Goal: Information Seeking & Learning: Learn about a topic

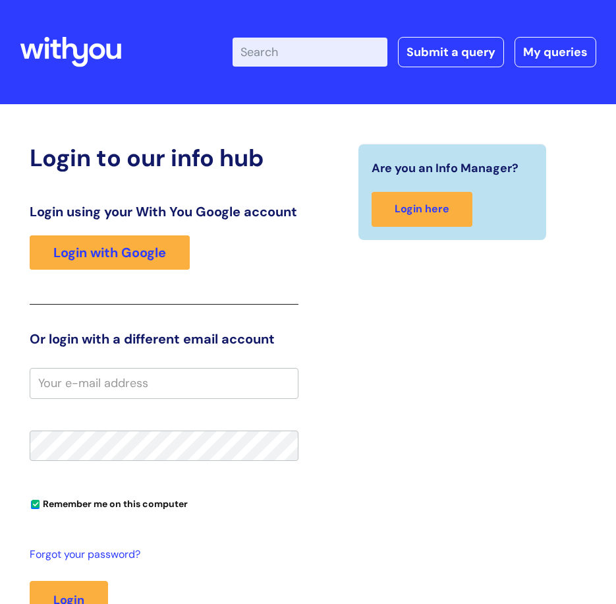
click at [137, 293] on div "Login using your With You Google account Login with Google" at bounding box center [164, 254] width 269 height 101
click at [136, 244] on div "Login using your With You Google account Login with Google" at bounding box center [164, 254] width 269 height 101
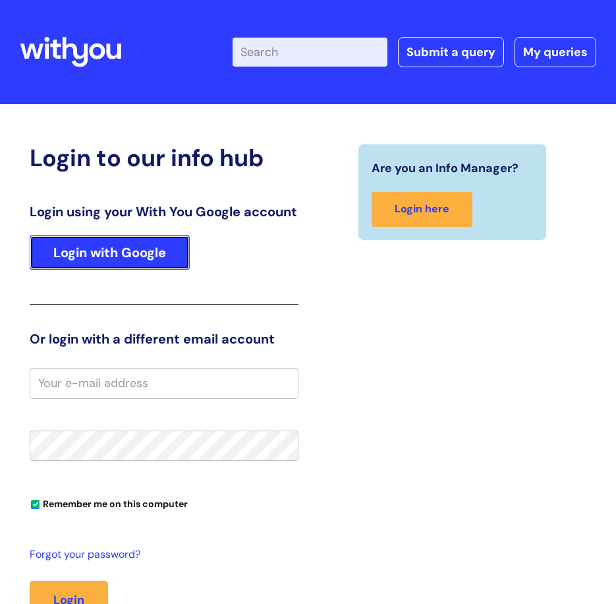
click at [130, 262] on link "Login with Google" at bounding box center [110, 252] width 160 height 34
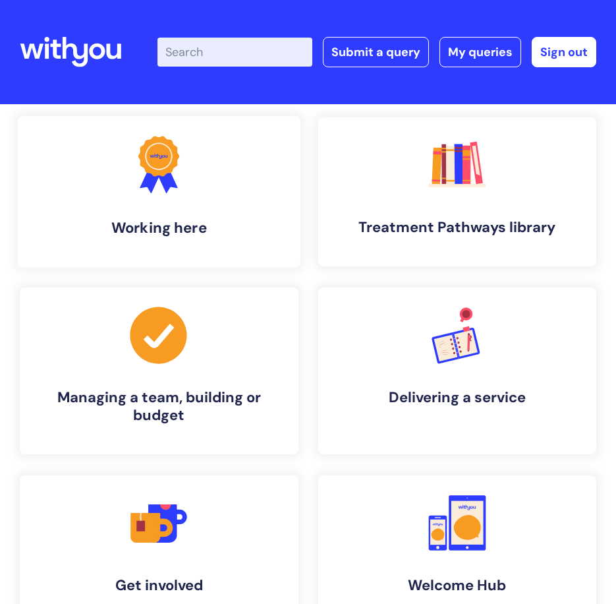
click at [189, 194] on icon ".cls-1{fill:#f89b22;}.cls-1,.cls-2,.cls-3{stroke-width:0px;}.cls-2{fill:#2d3cff…" at bounding box center [159, 164] width 65 height 65
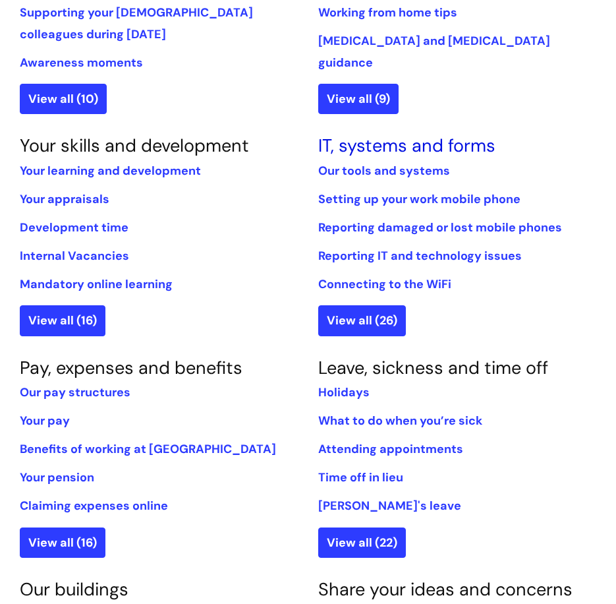
scroll to position [791, 0]
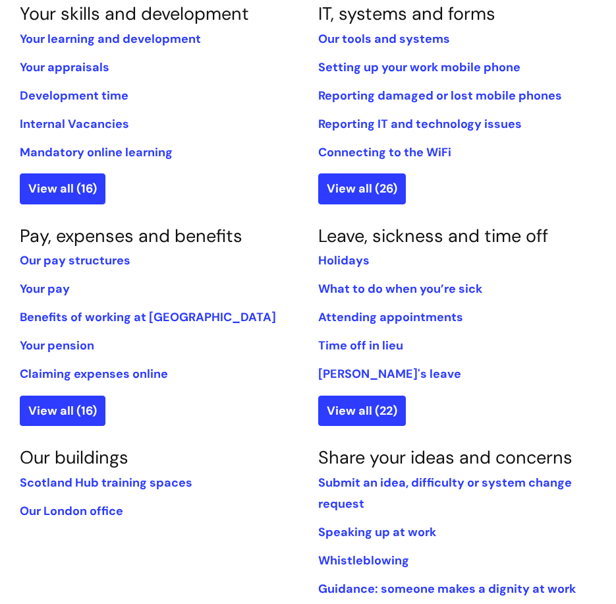
drag, startPoint x: 501, startPoint y: 1, endPoint x: 285, endPoint y: 169, distance: 273.8
click at [285, 169] on section "Your skills and development Your learning and development Your appraisals Devel…" at bounding box center [159, 103] width 299 height 200
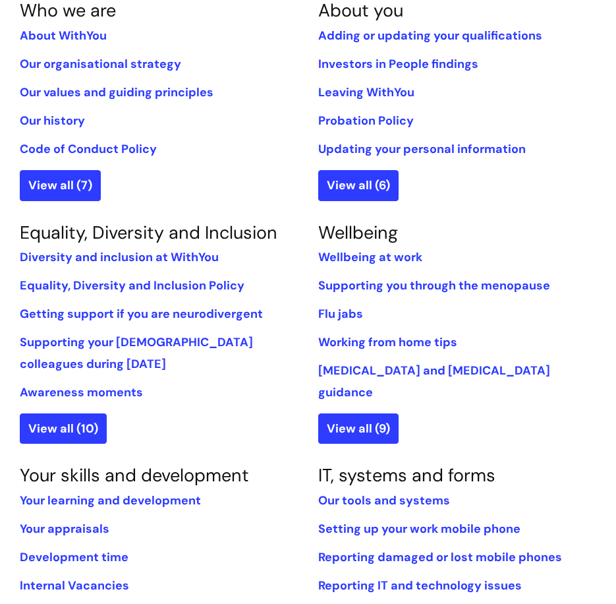
scroll to position [395, 0]
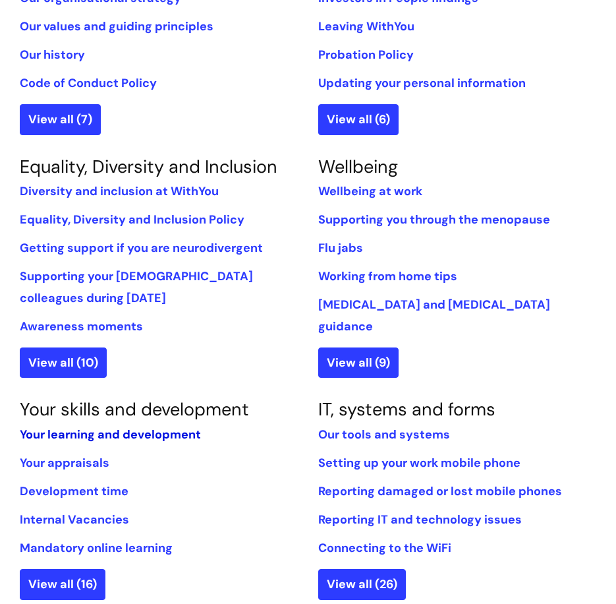
drag, startPoint x: 57, startPoint y: 440, endPoint x: 63, endPoint y: 437, distance: 6.8
click at [57, 440] on link "Your learning and development" at bounding box center [110, 434] width 181 height 16
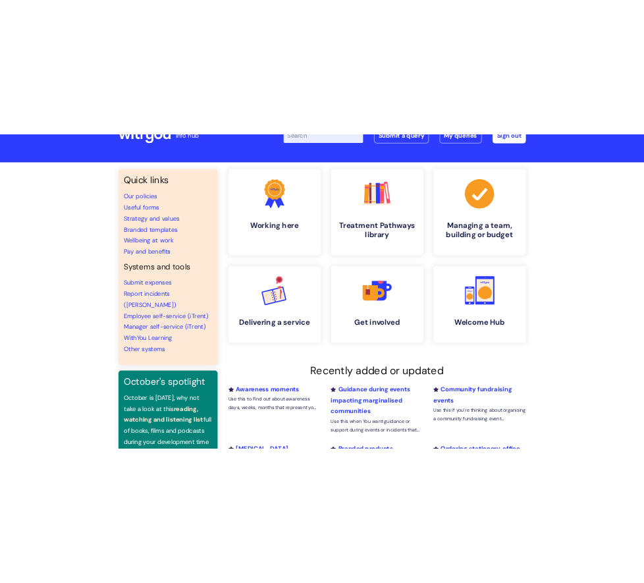
scroll to position [49, 0]
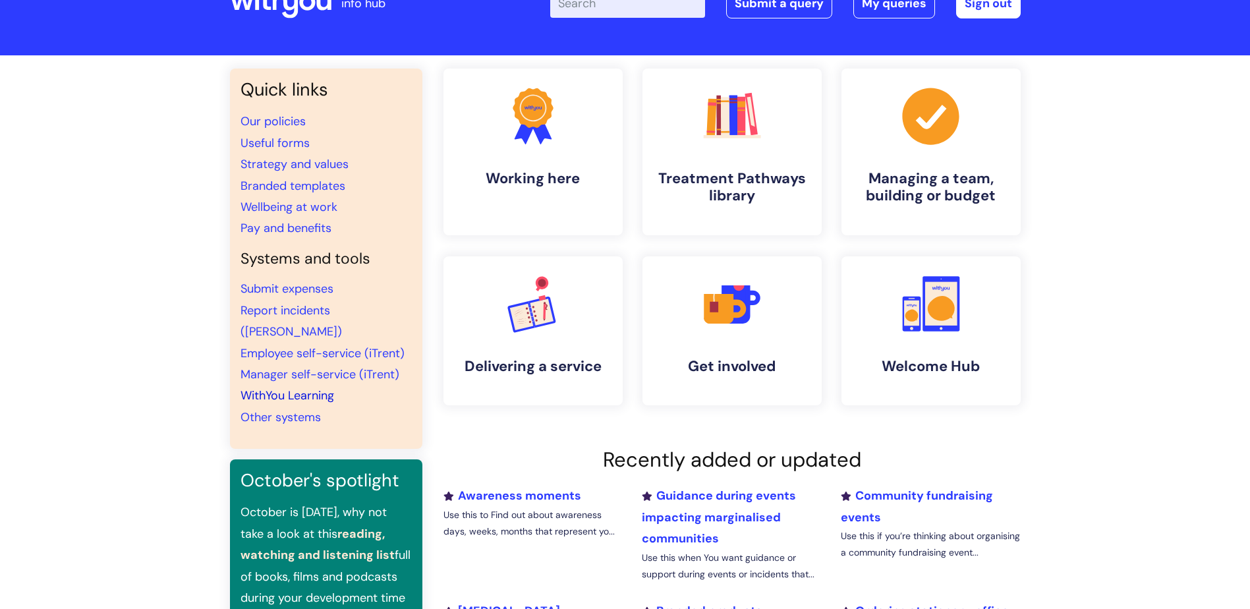
click at [300, 387] on link "WithYou Learning" at bounding box center [288, 395] width 94 height 16
click at [305, 387] on link "WithYou Learning" at bounding box center [288, 395] width 94 height 16
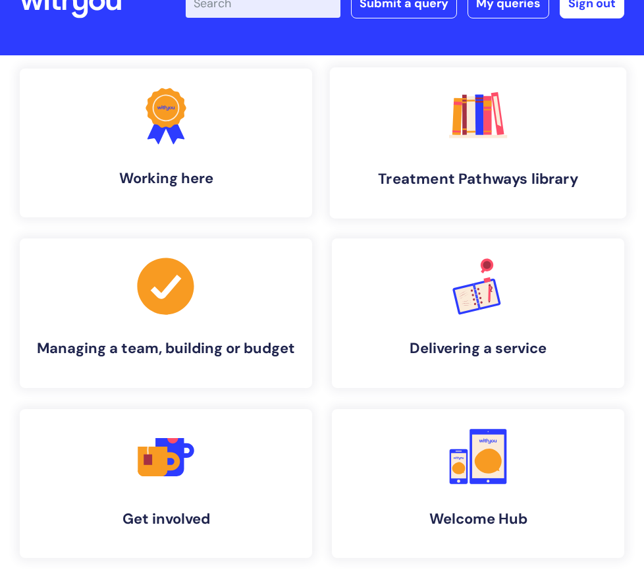
scroll to position [0, 0]
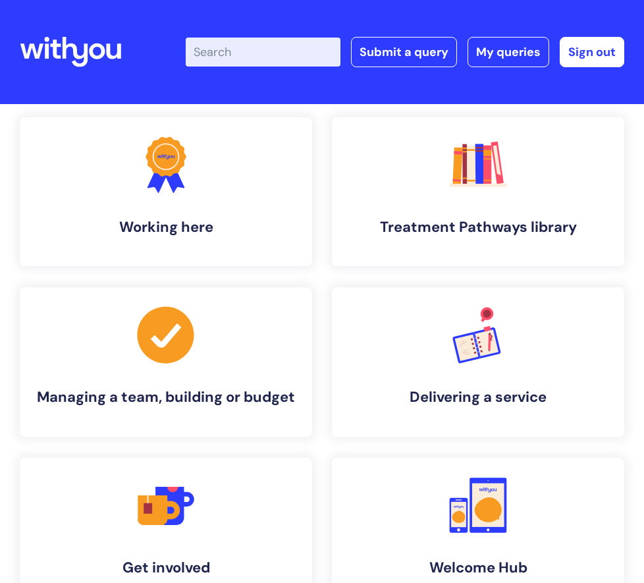
click at [77, 22] on div "info hub" at bounding box center [76, 52] width 113 height 78
click at [76, 38] on icon at bounding box center [70, 52] width 101 height 32
